Goal: Transaction & Acquisition: Subscribe to service/newsletter

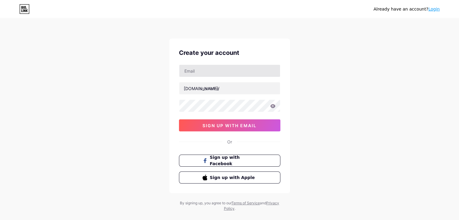
type input "[EMAIL_ADDRESS][DOMAIN_NAME]"
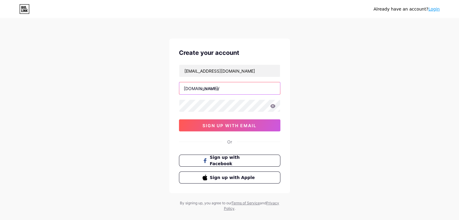
click at [249, 87] on input "text" at bounding box center [229, 88] width 101 height 12
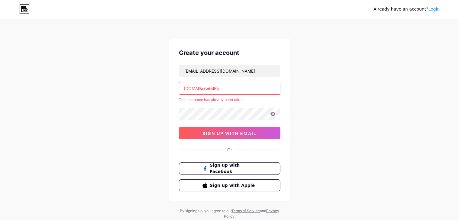
click at [258, 93] on input "laxman" at bounding box center [229, 88] width 101 height 12
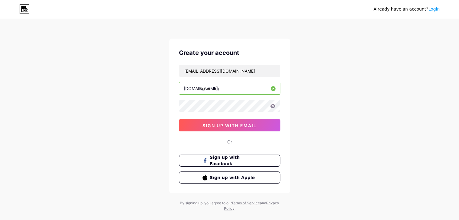
click at [258, 93] on input "laxmank" at bounding box center [229, 88] width 101 height 12
type input "luckylaxman"
click at [243, 128] on button "sign up with email" at bounding box center [229, 125] width 101 height 12
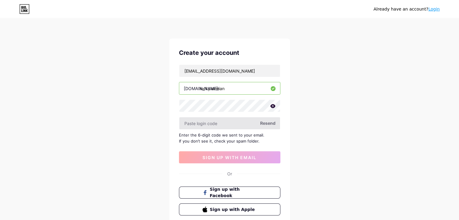
click at [245, 128] on input "text" at bounding box center [229, 123] width 101 height 12
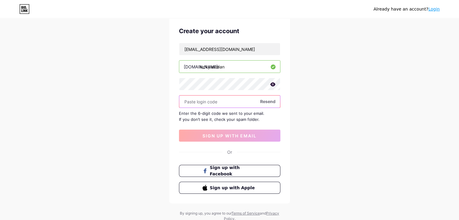
scroll to position [42, 0]
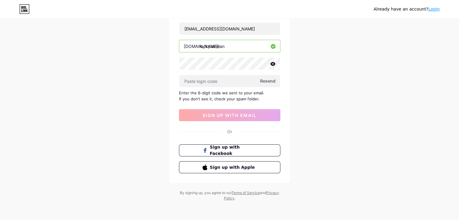
drag, startPoint x: 231, startPoint y: 46, endPoint x: 199, endPoint y: 44, distance: 32.1
click at [199, 44] on input "luckylaxman" at bounding box center [229, 46] width 101 height 12
click at [218, 46] on input "luckylaxman" at bounding box center [229, 46] width 101 height 12
drag, startPoint x: 228, startPoint y: 46, endPoint x: 113, endPoint y: 36, distance: 115.6
click at [113, 36] on div "Already have an account? Login Create your account [EMAIL_ADDRESS][DOMAIN_NAME]…" at bounding box center [229, 89] width 459 height 263
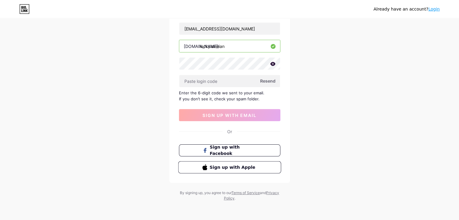
click at [228, 167] on span "Sign up with Apple" at bounding box center [232, 167] width 47 height 6
